Goal: Entertainment & Leisure: Consume media (video, audio)

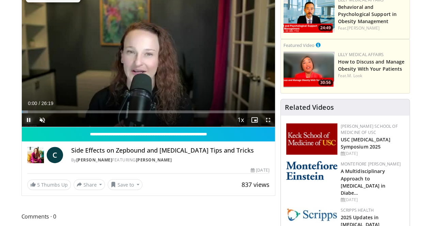
click at [22, 127] on span "Video Player" at bounding box center [29, 120] width 14 height 14
